Goal: Task Accomplishment & Management: Manage account settings

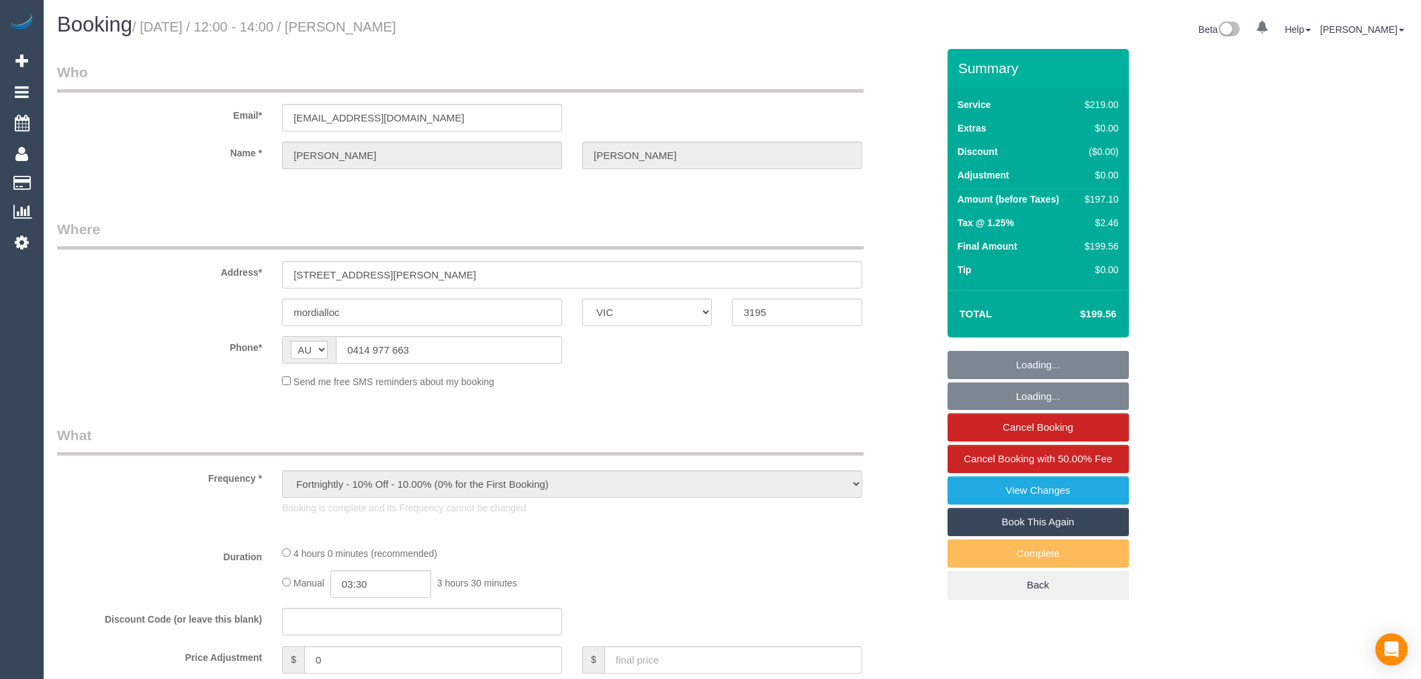
select select "VIC"
select select "string:stripe-pm_1Ryi7I2GScqysDRV4CIedIPg"
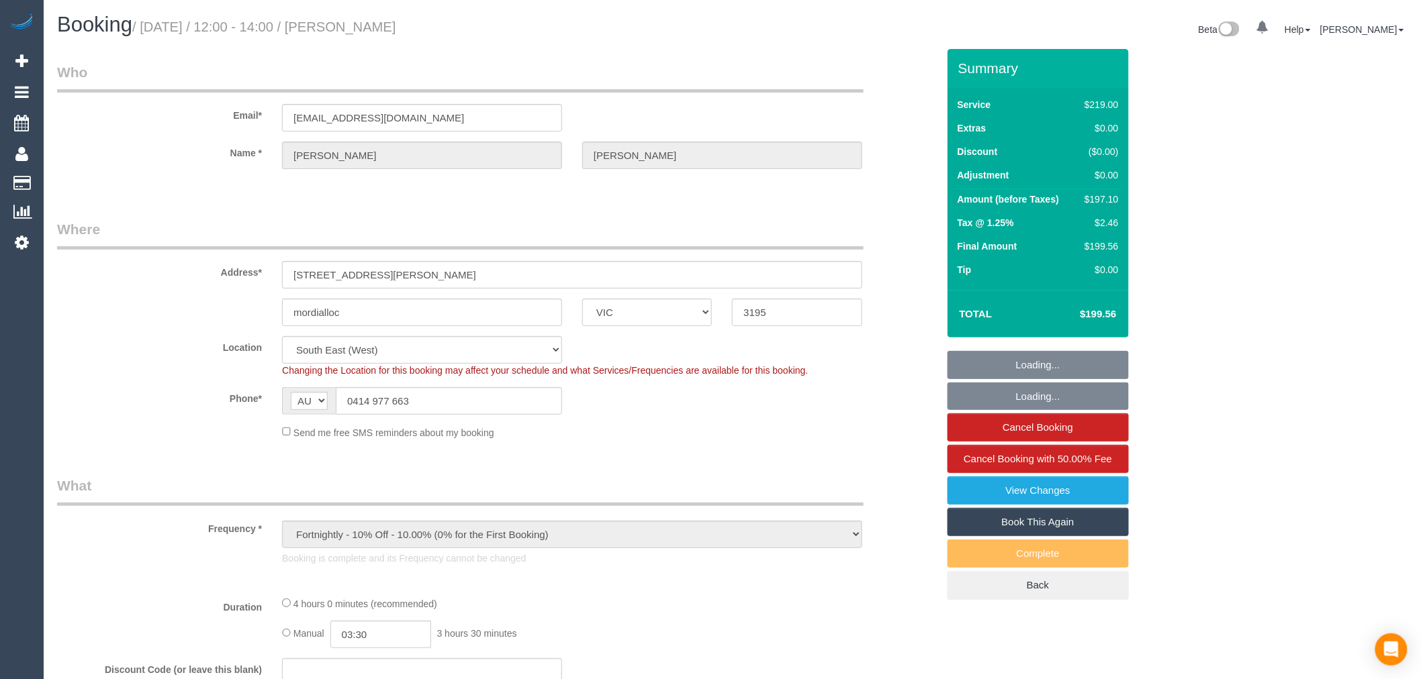
select select "object:551"
select select "spot1"
select select "number:27"
select select "number:14"
select select "number:19"
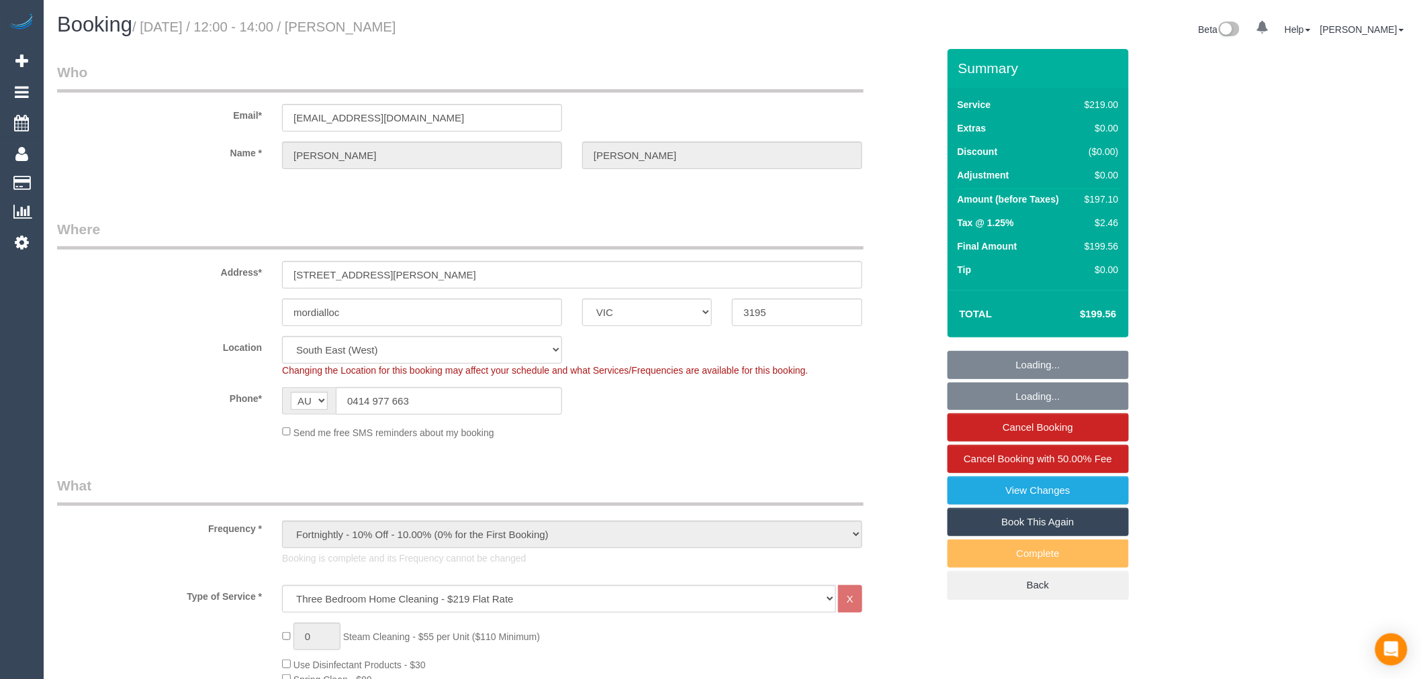
select select "number:22"
select select "number:34"
select select "number:12"
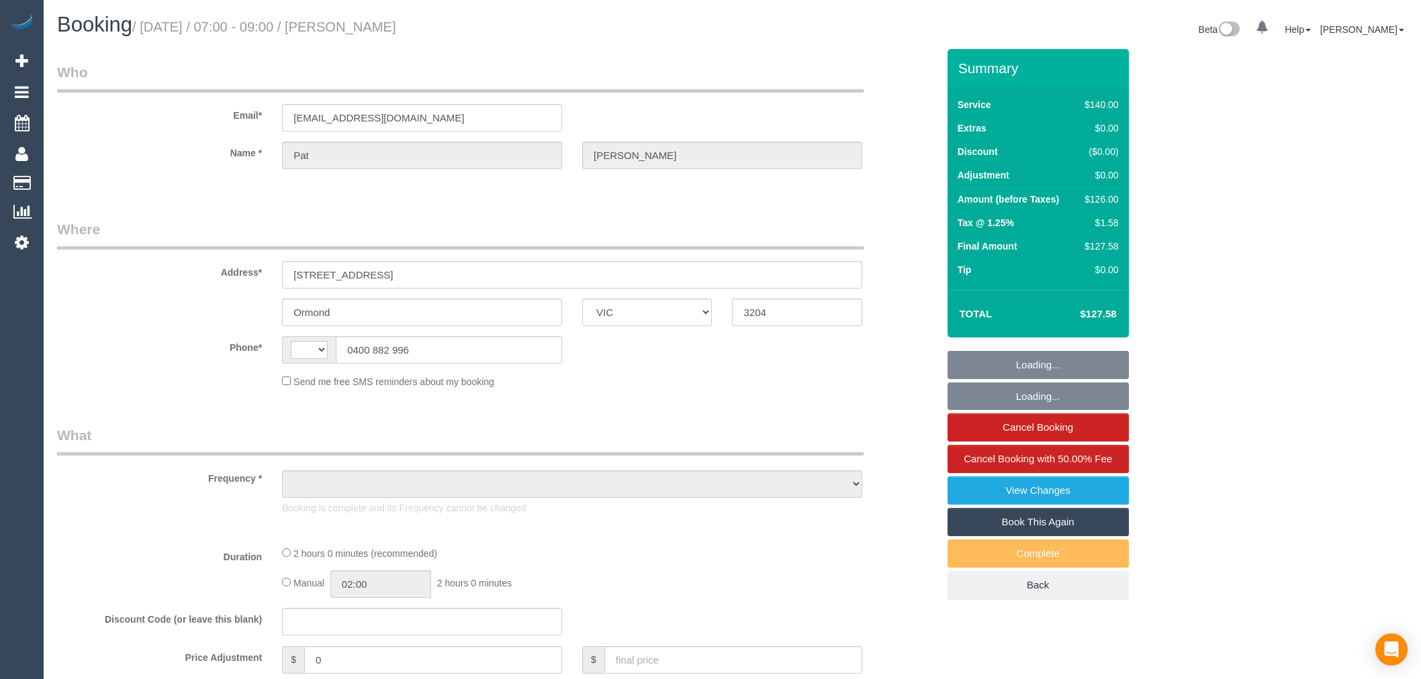
select select "VIC"
select select "string:AU"
select select "object:537"
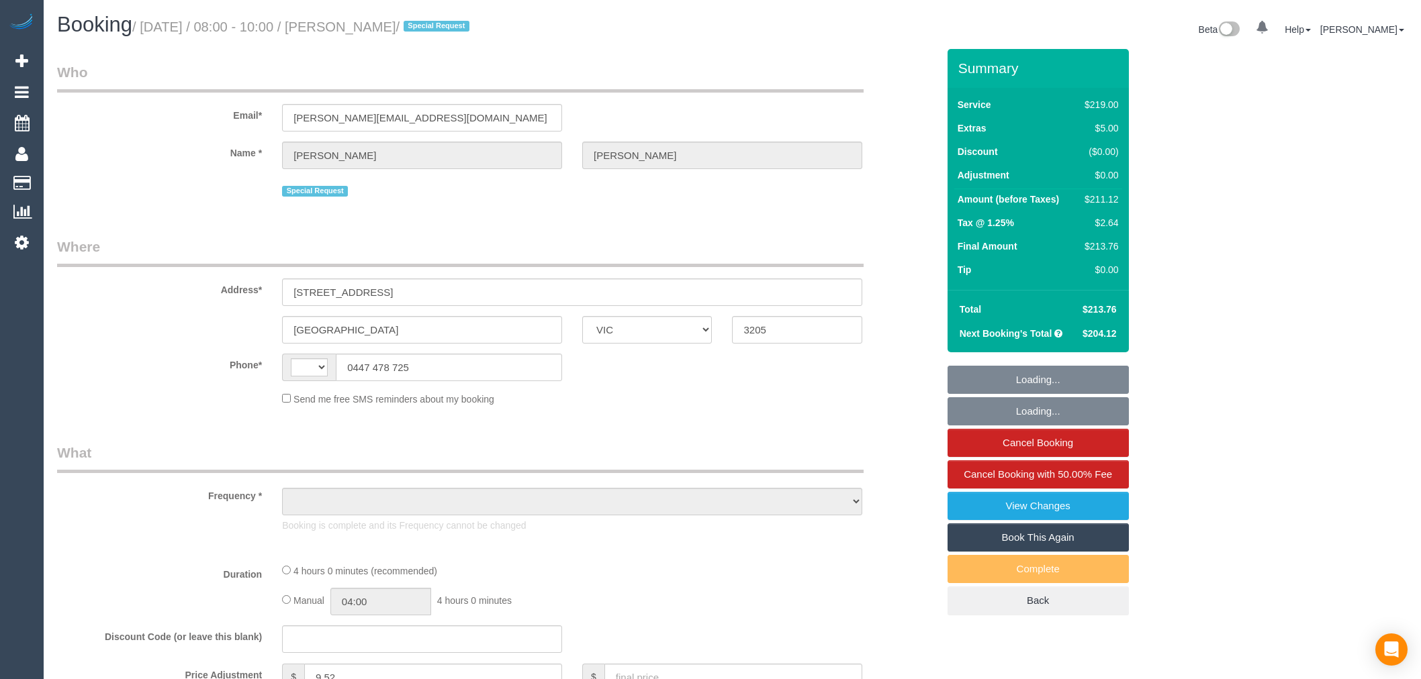
select select "VIC"
select select "string:AU"
select select "object:549"
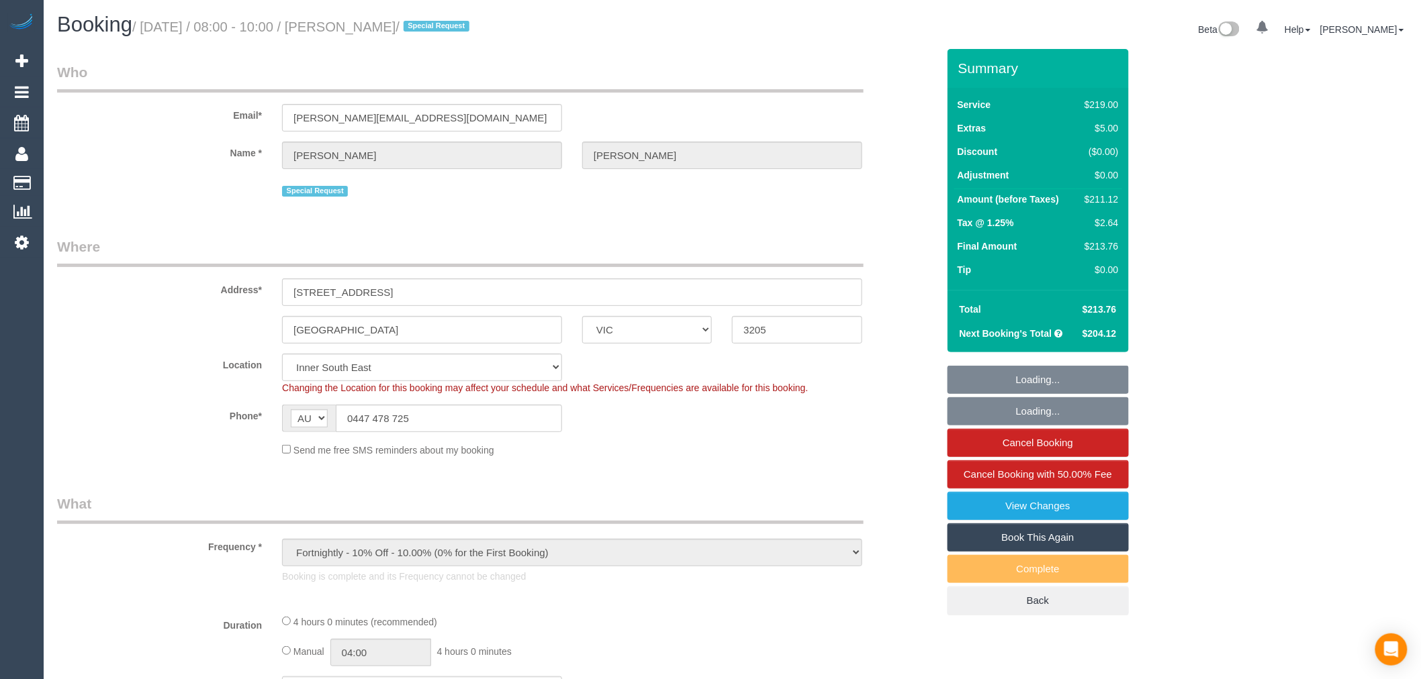
select select "string:stripe-pm_1Qcfyn2GScqysDRVSogVIlPj"
select select "object:1138"
select select "spot1"
select select "number:29"
select select "number:14"
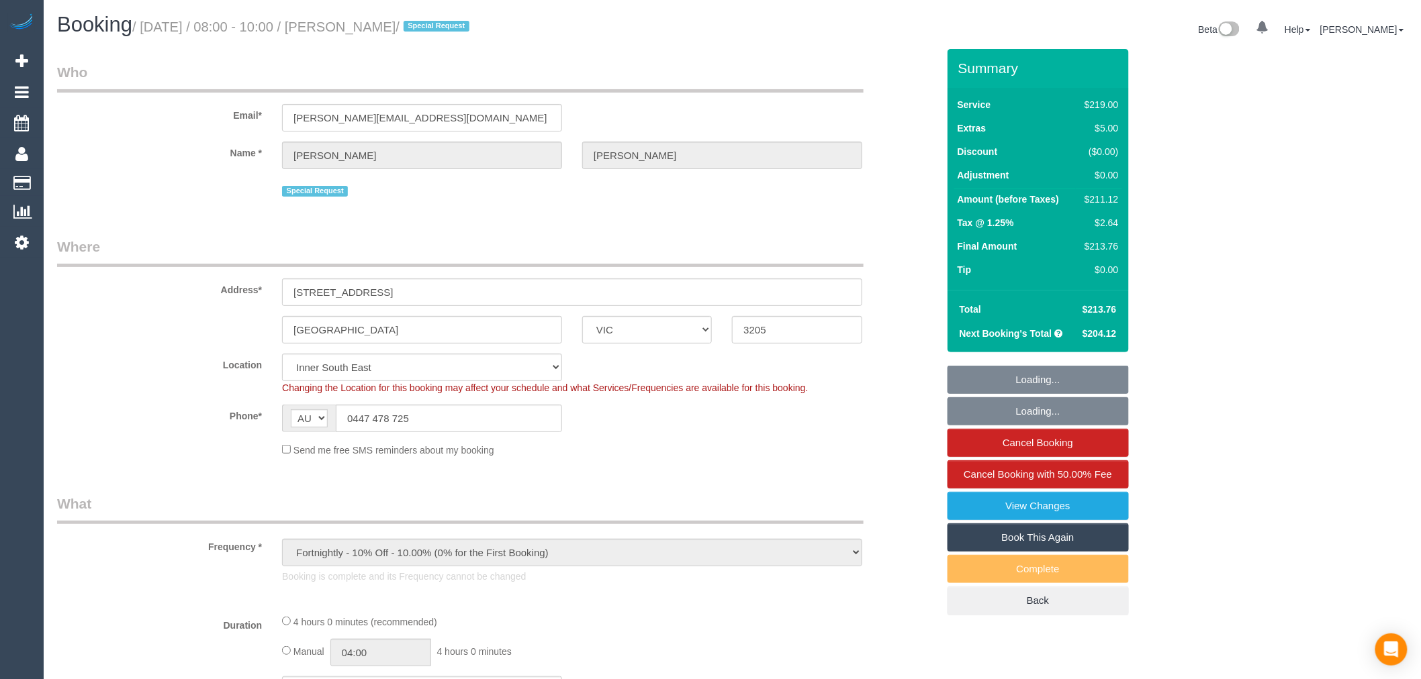
select select "number:20"
select select "number:22"
select select "number:33"
select select "number:13"
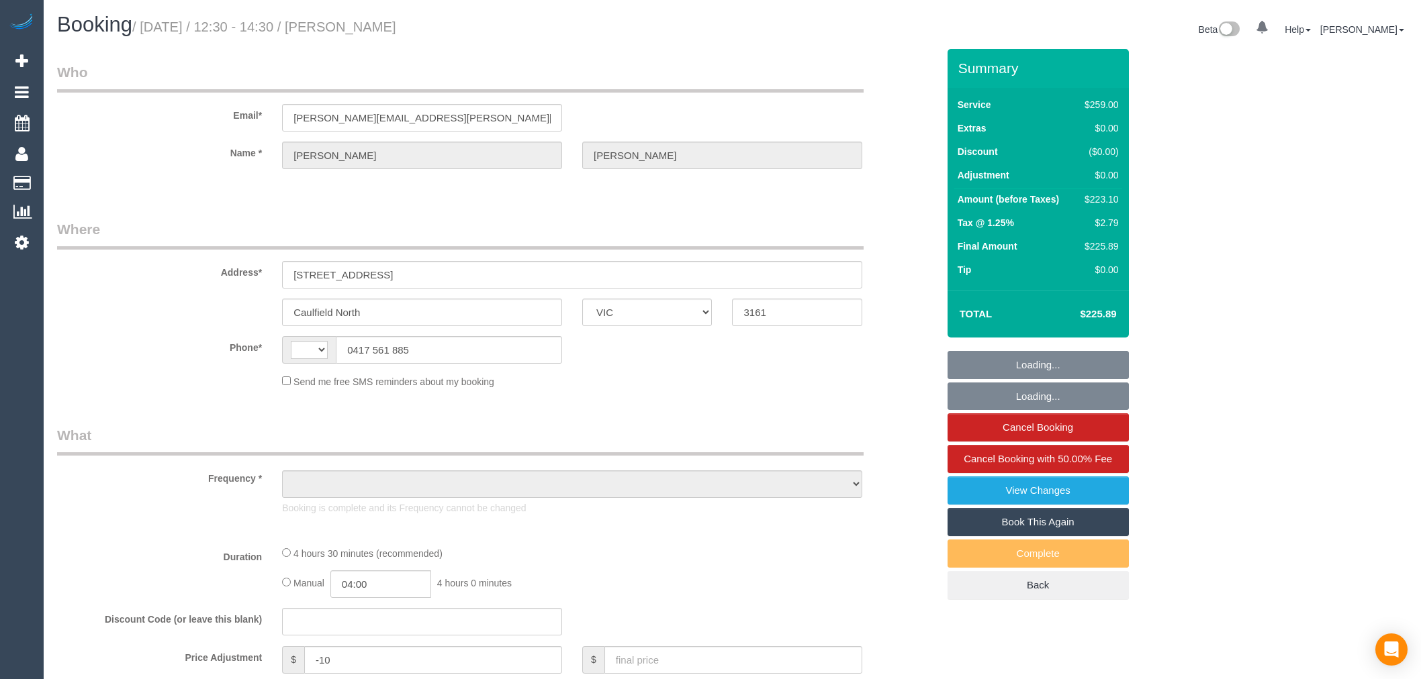
select select "VIC"
